Goal: Information Seeking & Learning: Learn about a topic

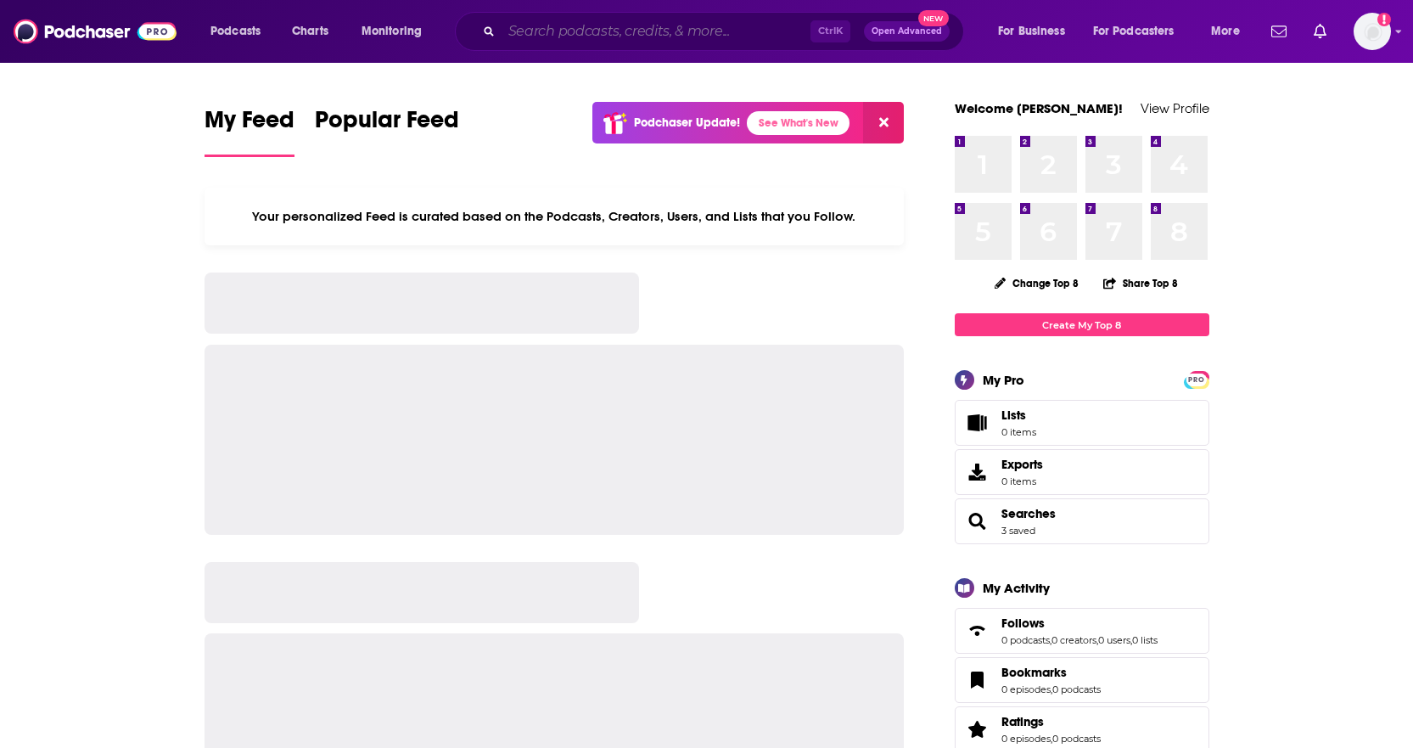
click at [566, 32] on input "Search podcasts, credits, & more..." at bounding box center [656, 31] width 309 height 27
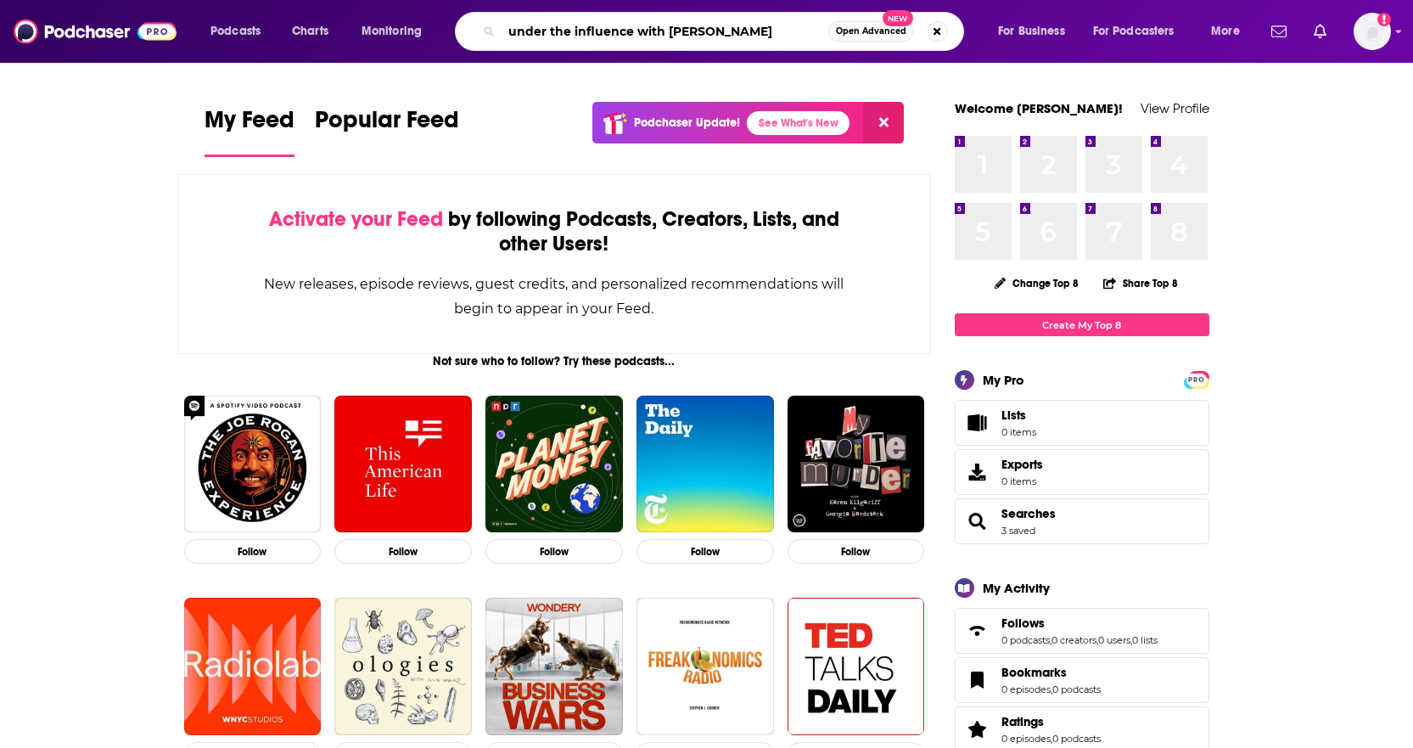
type input "under the influence with [PERSON_NAME]"
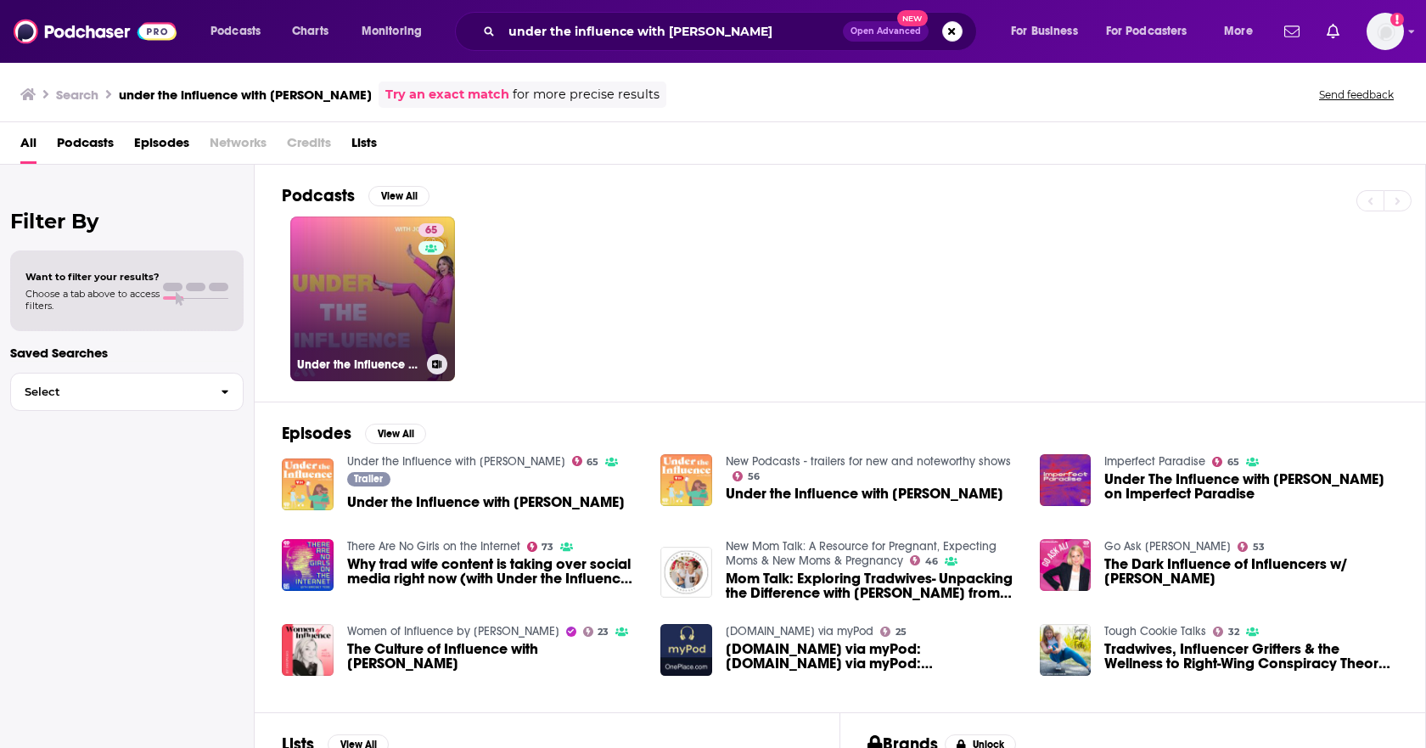
click at [367, 297] on link "65 Under the Influence with [PERSON_NAME]" at bounding box center [372, 298] width 165 height 165
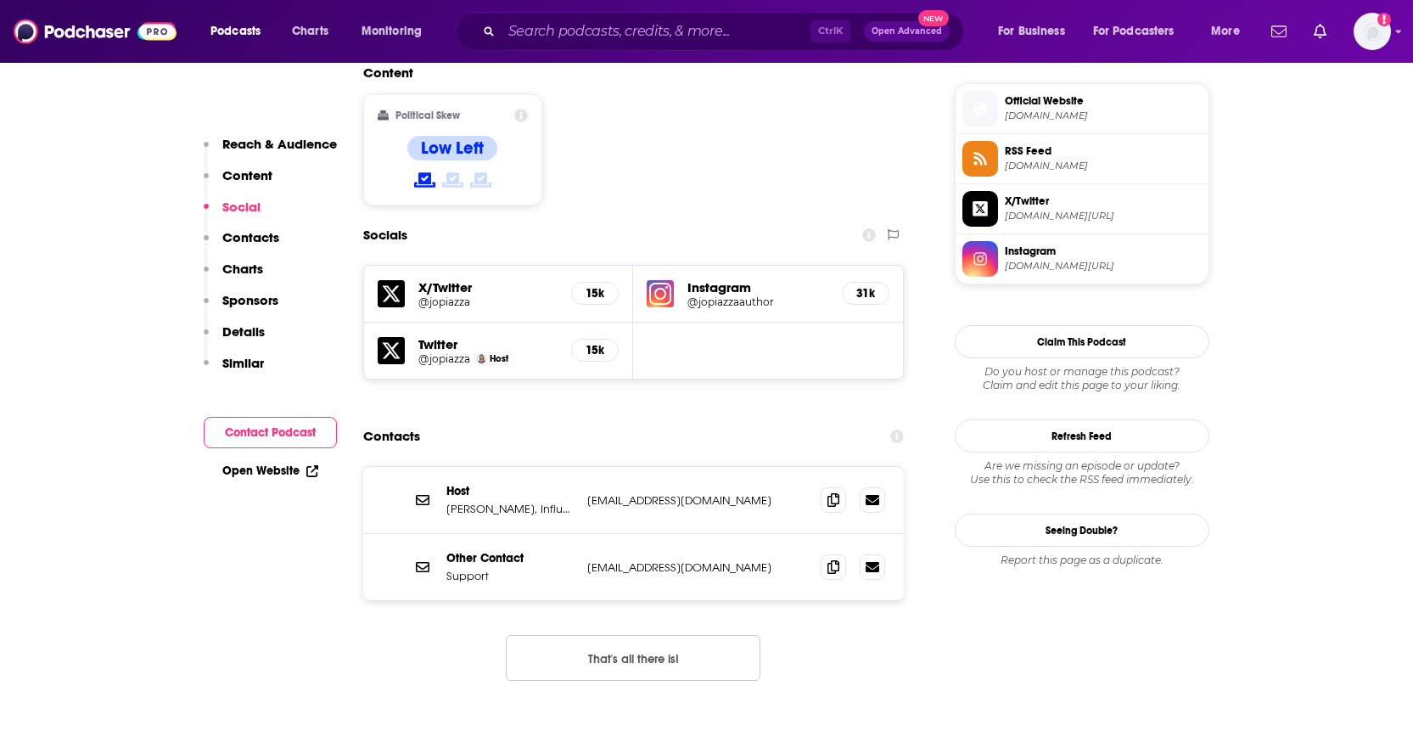
scroll to position [1358, 0]
click at [827, 491] on icon at bounding box center [833, 498] width 12 height 14
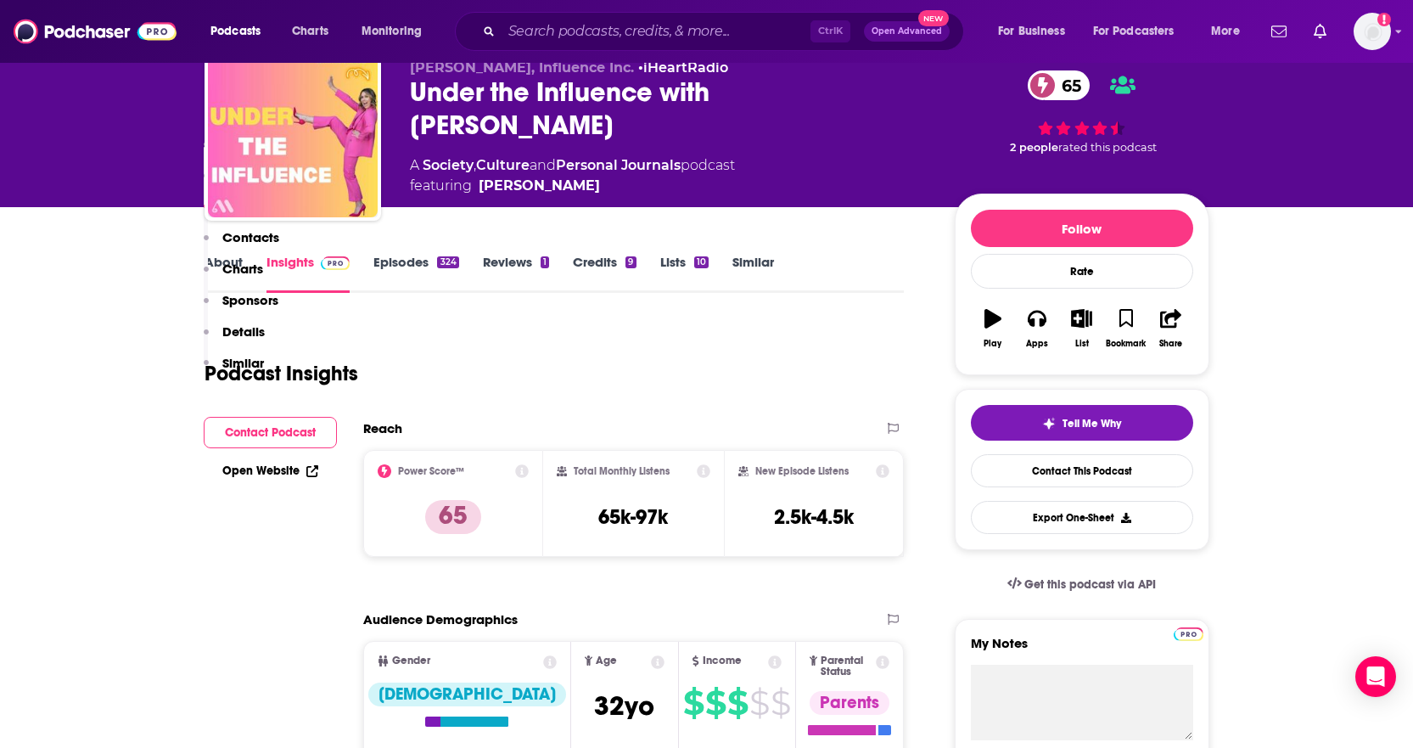
scroll to position [0, 0]
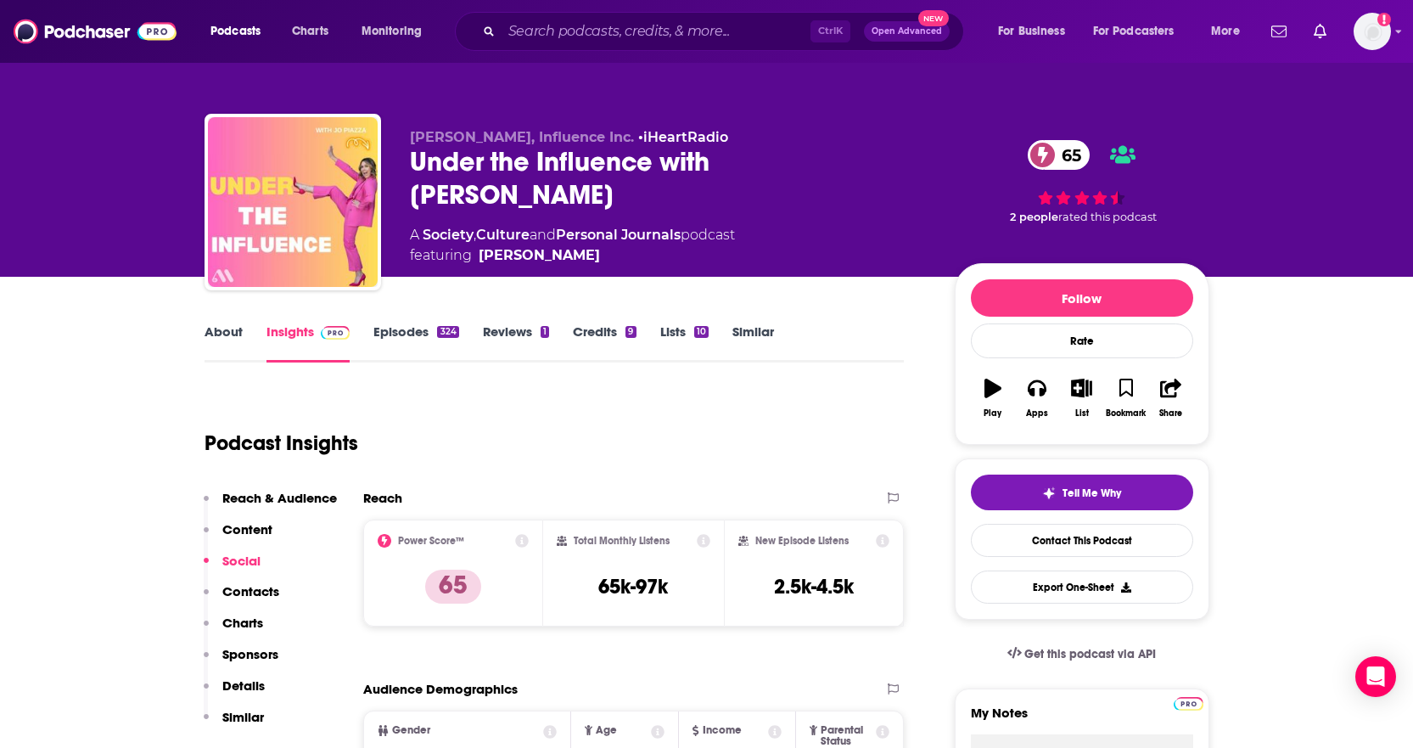
click at [227, 328] on link "About" at bounding box center [224, 342] width 38 height 39
